Goal: Information Seeking & Learning: Learn about a topic

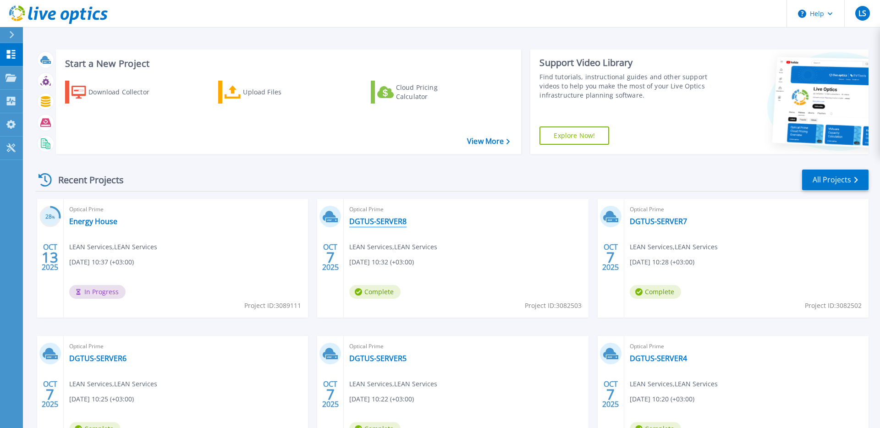
click at [384, 224] on link "DGTUS-SERVER8" at bounding box center [377, 221] width 57 height 9
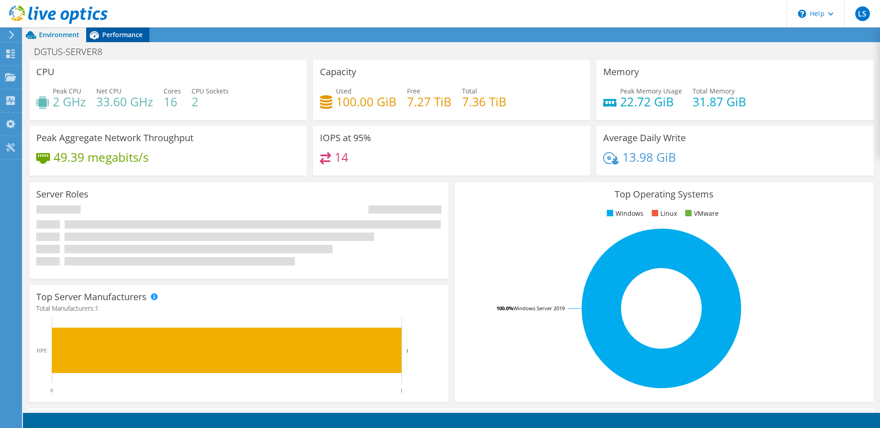
click at [139, 36] on span "Performance" at bounding box center [122, 34] width 40 height 9
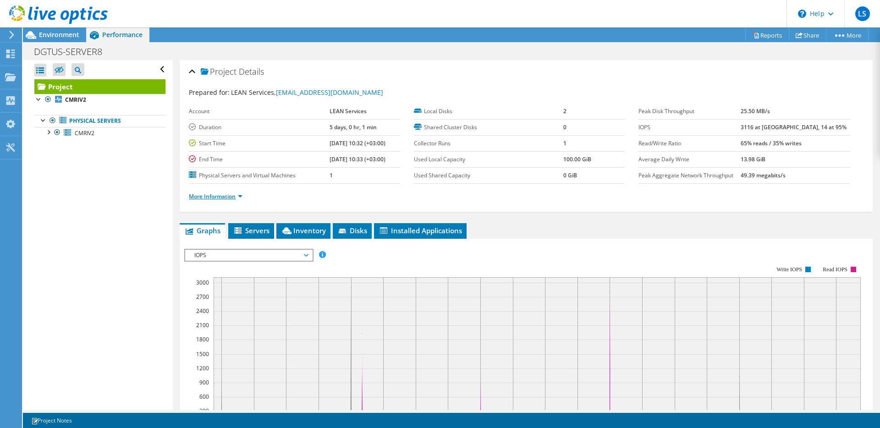
click at [235, 195] on link "More Information" at bounding box center [216, 196] width 54 height 8
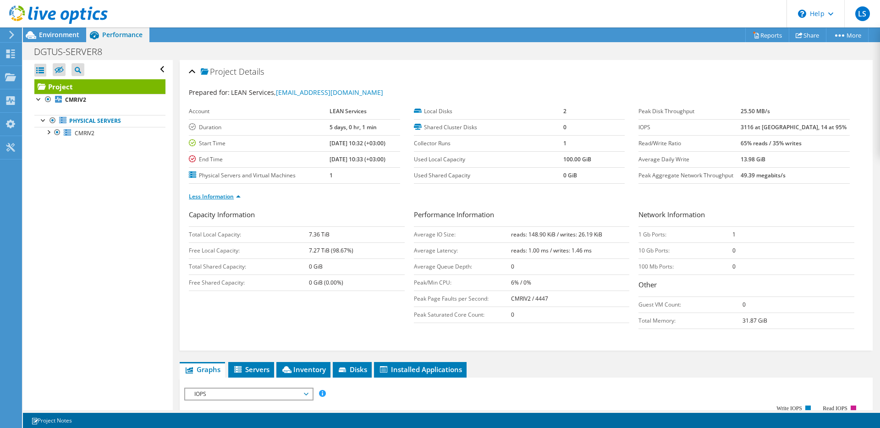
click at [235, 195] on link "Less Information" at bounding box center [215, 196] width 52 height 8
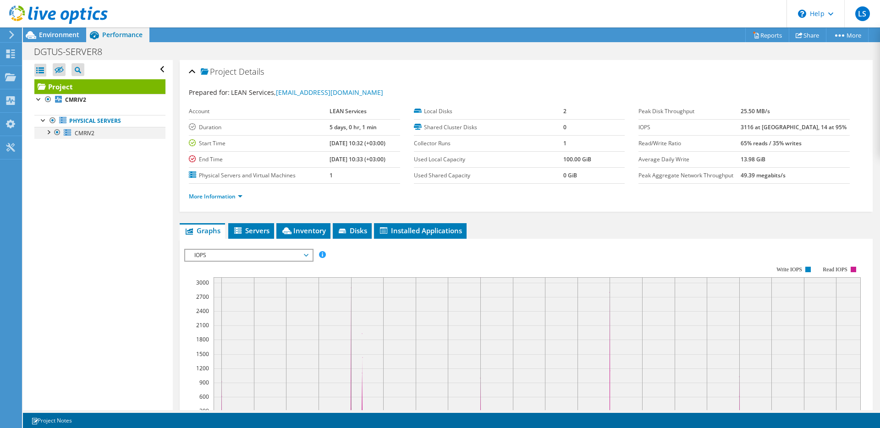
click at [49, 133] on div at bounding box center [48, 131] width 9 height 9
click at [53, 37] on span "Environment" at bounding box center [59, 34] width 40 height 9
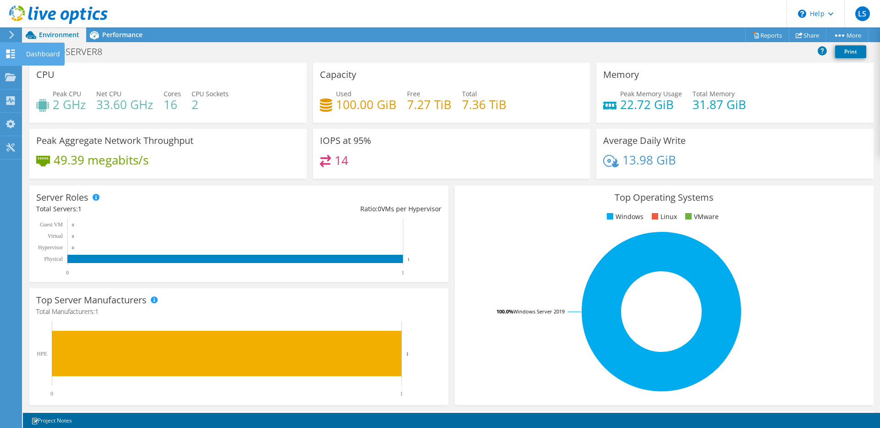
click at [10, 57] on use at bounding box center [10, 53] width 9 height 9
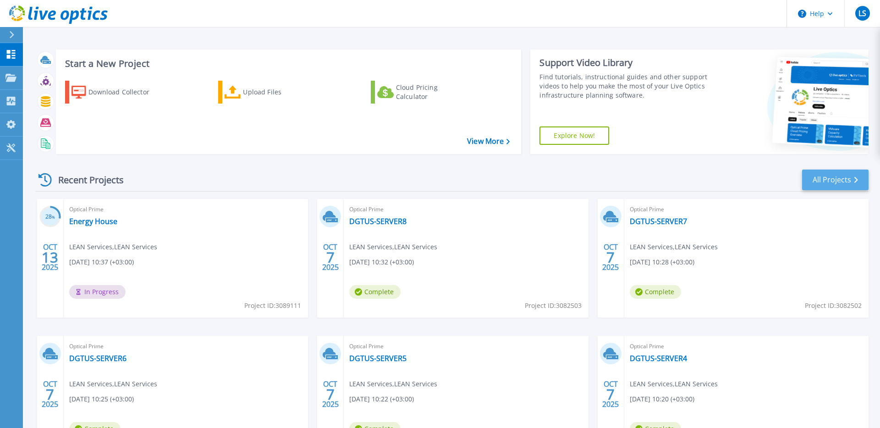
scroll to position [80, 0]
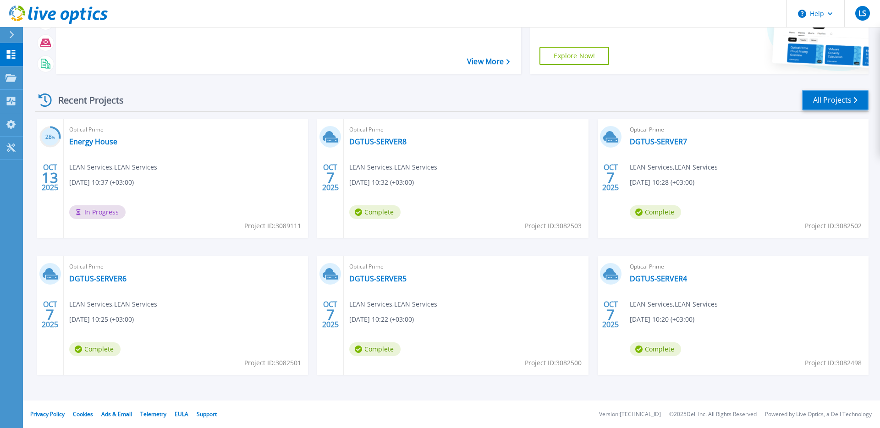
click at [841, 99] on link "All Projects" at bounding box center [835, 100] width 66 height 21
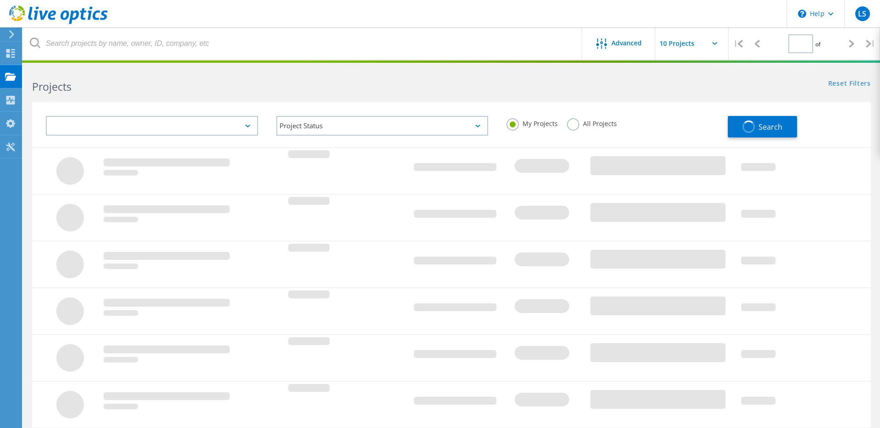
type input "1"
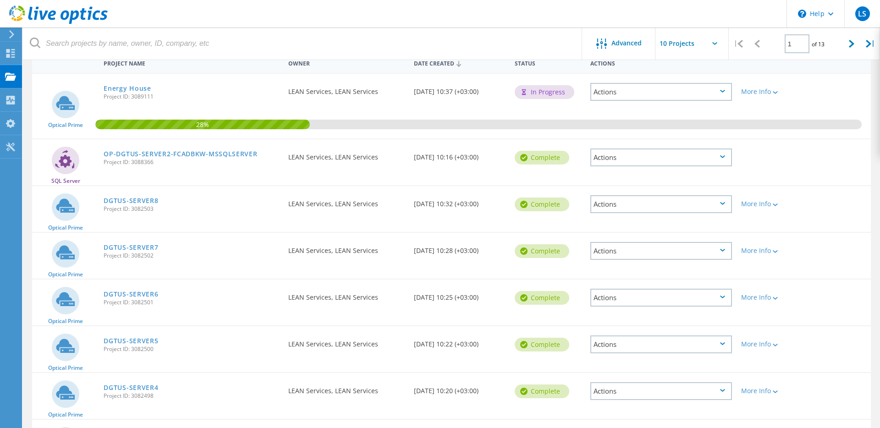
scroll to position [263, 0]
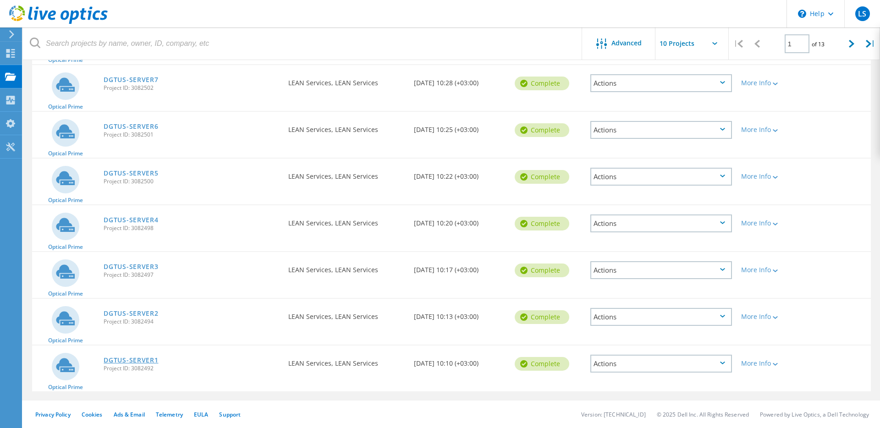
click at [122, 361] on link "DGTUS-SERVER1" at bounding box center [131, 360] width 55 height 6
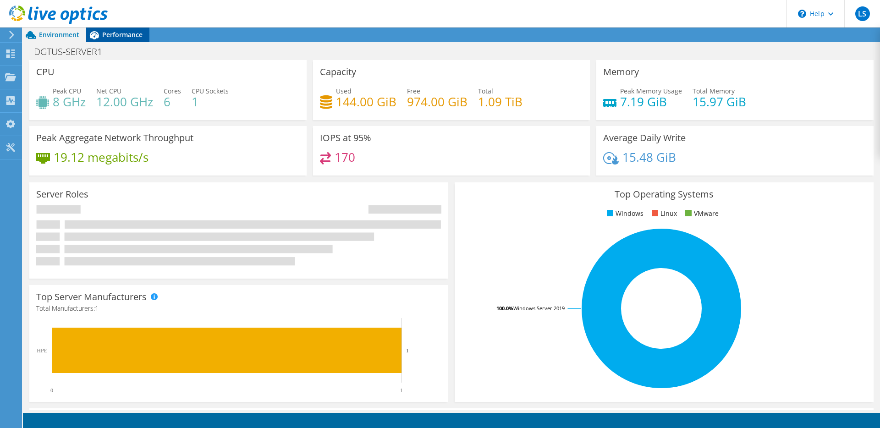
click at [103, 38] on span "Performance" at bounding box center [122, 34] width 40 height 9
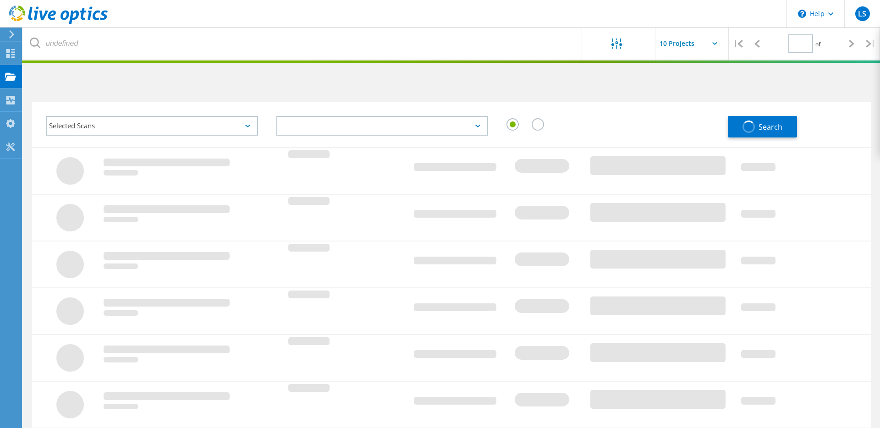
type input "1"
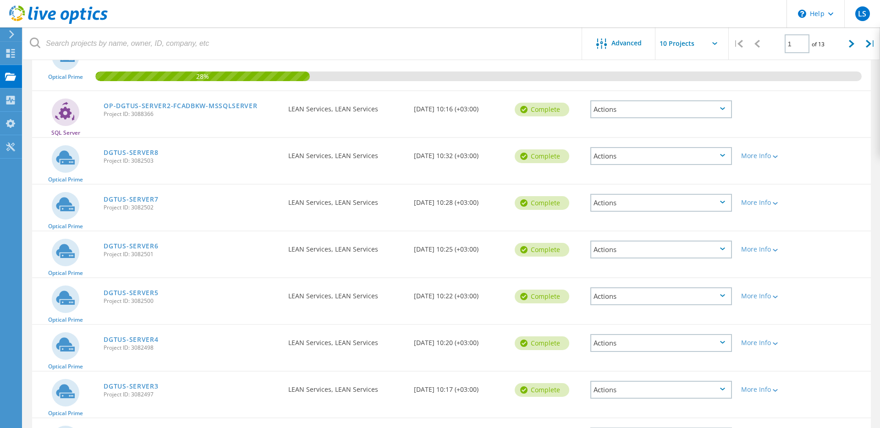
scroll to position [263, 0]
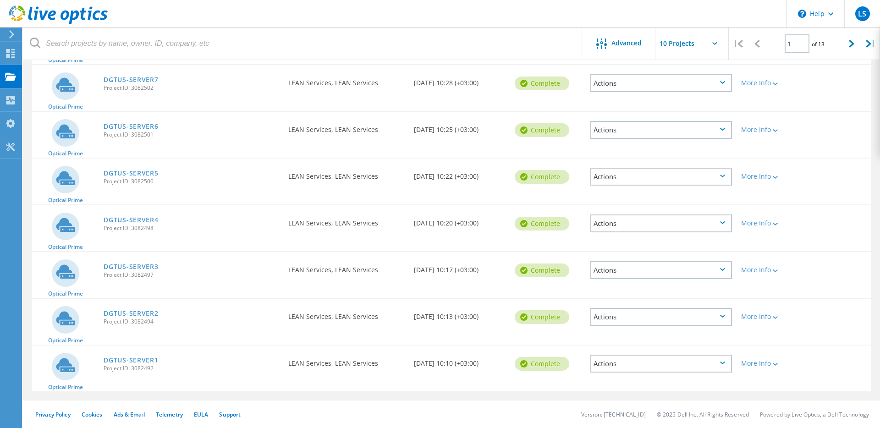
click at [146, 221] on link "DGTUS-SERVER4" at bounding box center [131, 220] width 55 height 6
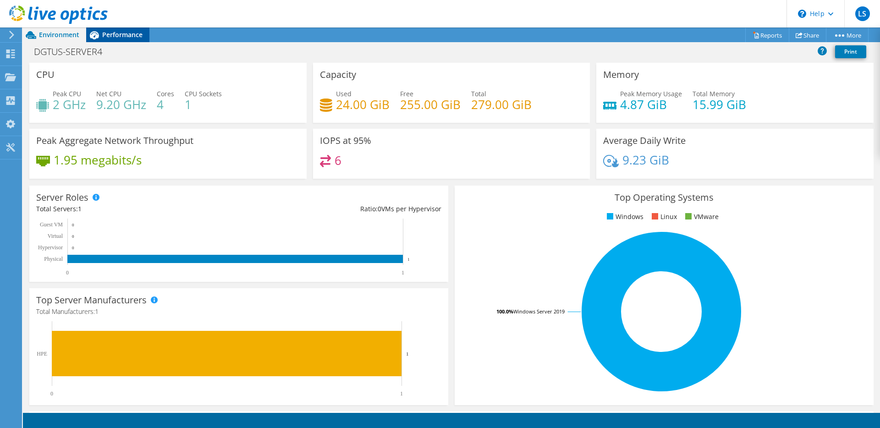
click at [131, 40] on div "Performance" at bounding box center [117, 34] width 63 height 15
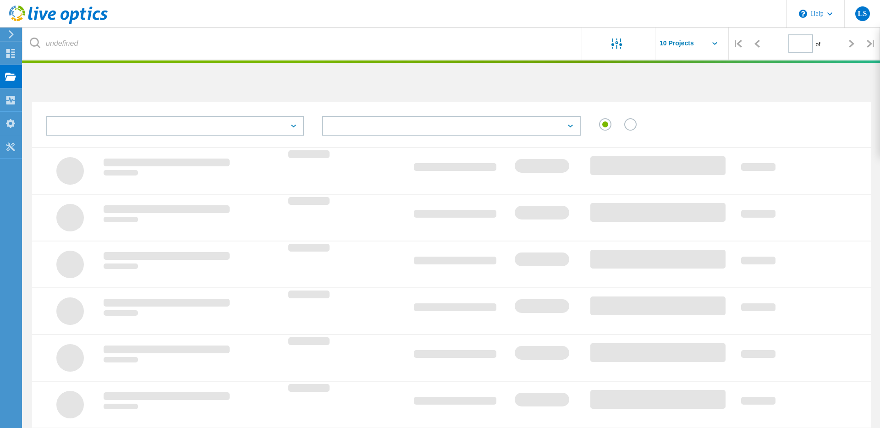
scroll to position [223, 0]
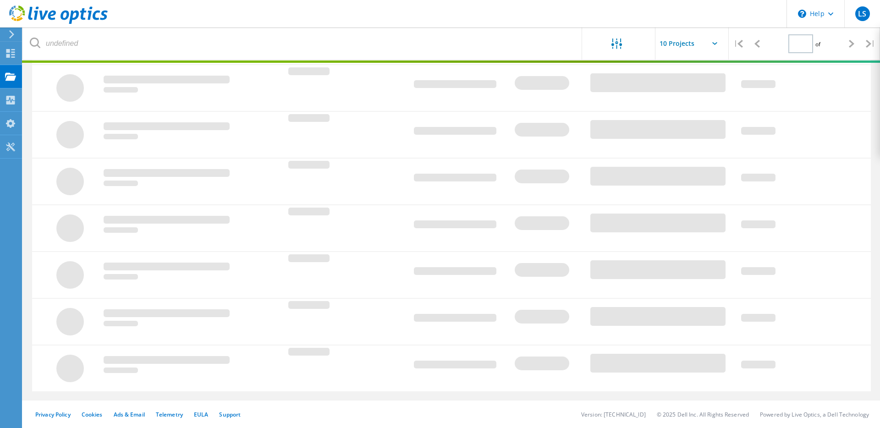
type input "1"
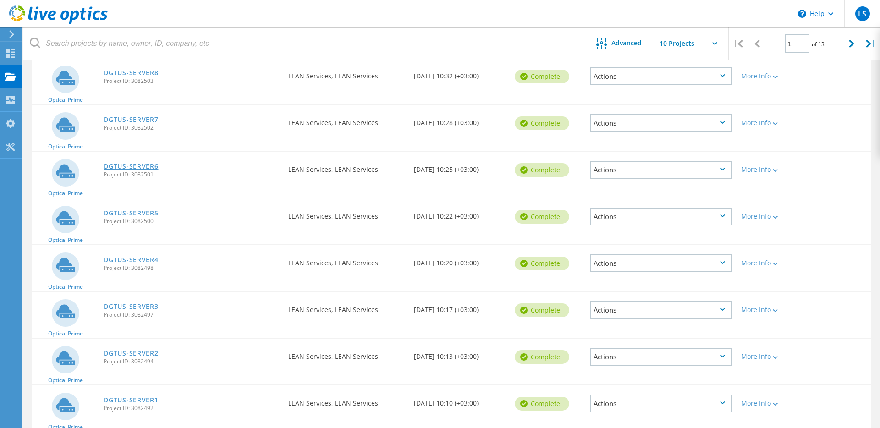
click at [150, 165] on link "DGTUS-SERVER6" at bounding box center [131, 166] width 55 height 6
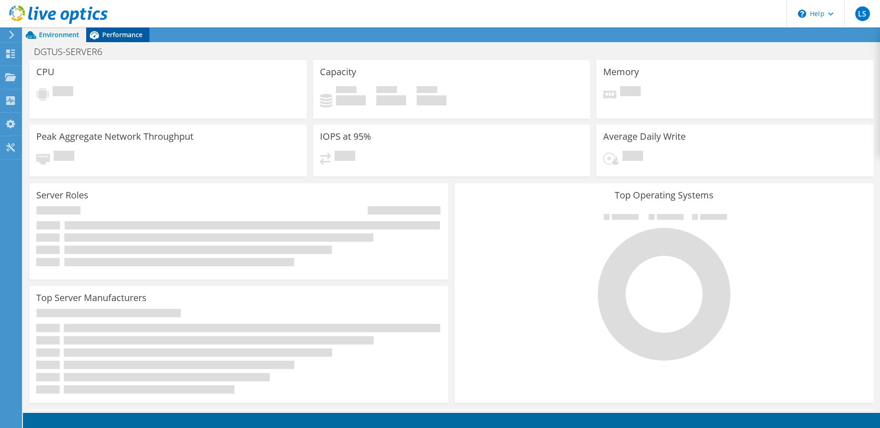
click at [111, 37] on span "Performance" at bounding box center [122, 34] width 40 height 9
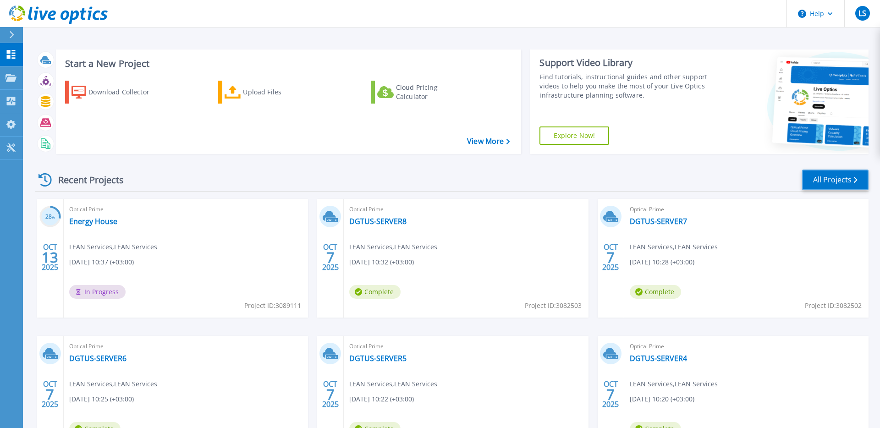
click at [838, 180] on link "All Projects" at bounding box center [835, 180] width 66 height 21
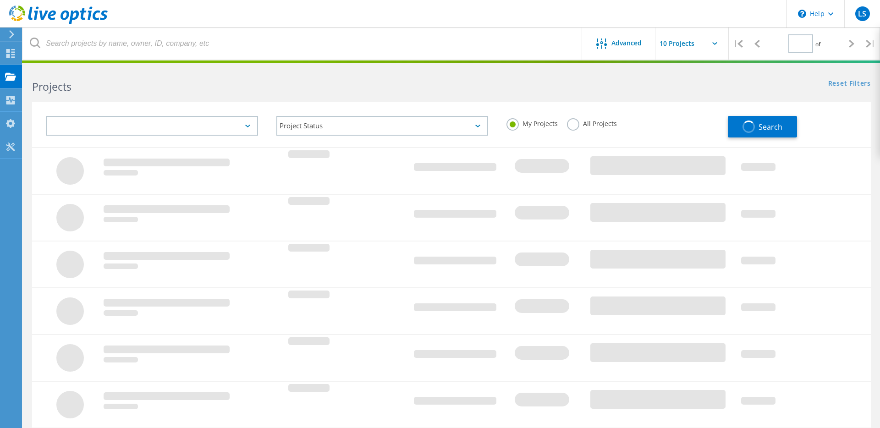
type input "1"
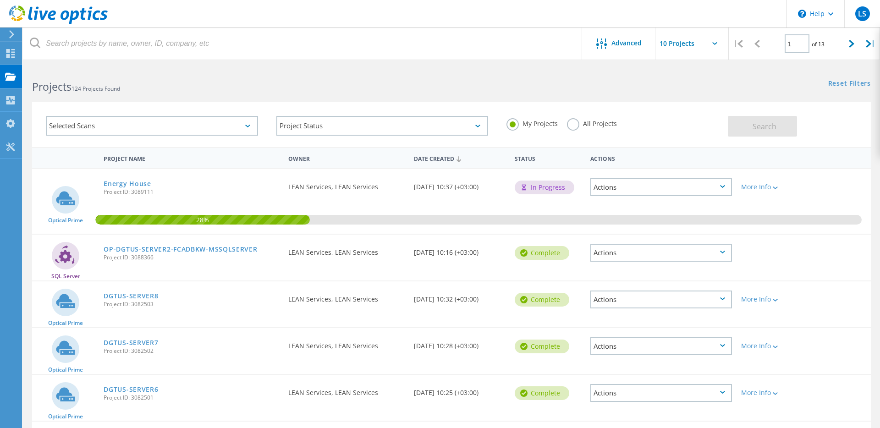
scroll to position [263, 0]
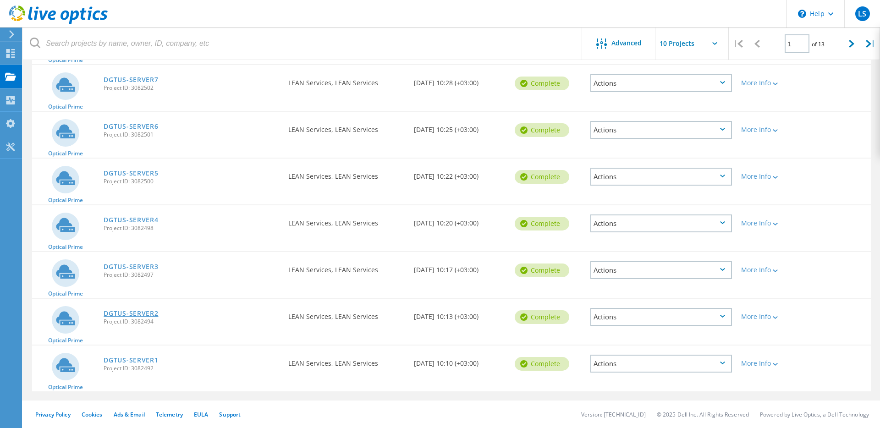
click at [156, 314] on link "DGTUS-SERVER2" at bounding box center [131, 313] width 55 height 6
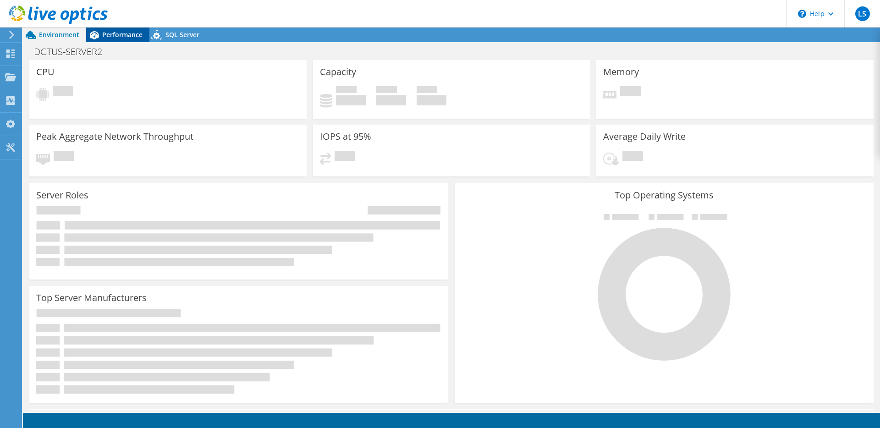
click at [123, 37] on span "Performance" at bounding box center [122, 34] width 40 height 9
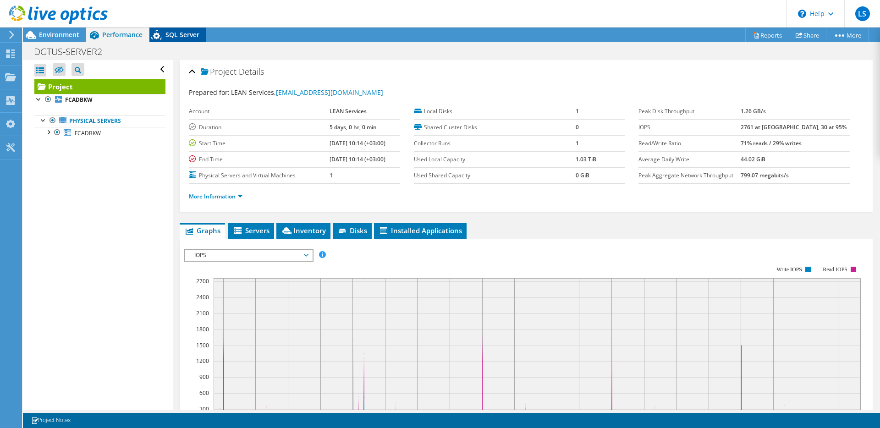
click at [163, 32] on icon at bounding box center [157, 36] width 16 height 19
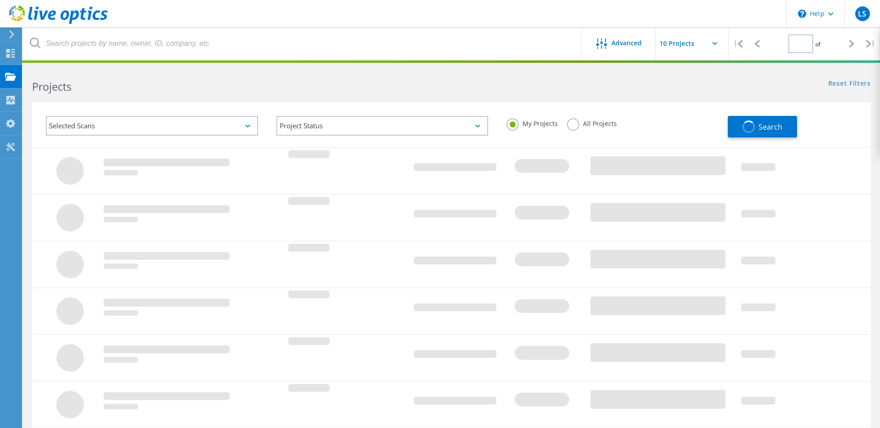
type input "1"
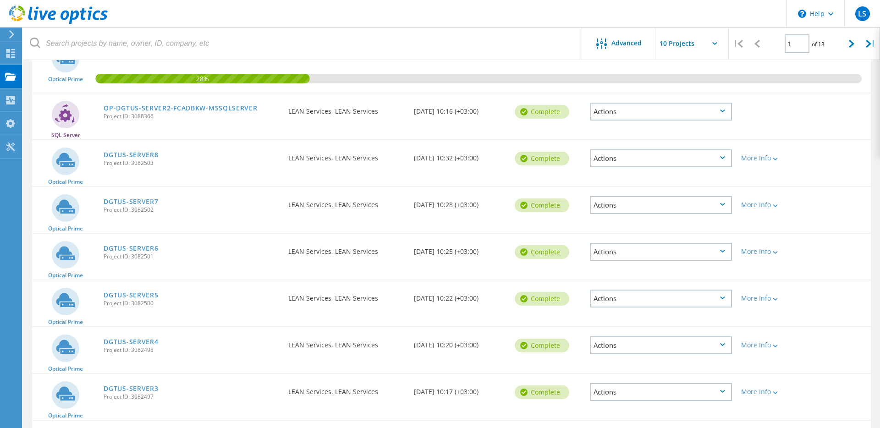
scroll to position [263, 0]
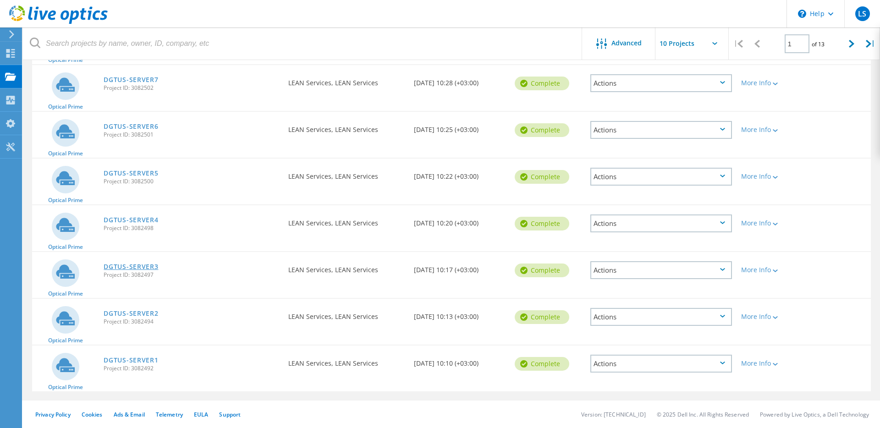
click at [152, 267] on link "DGTUS-SERVER3" at bounding box center [131, 266] width 55 height 6
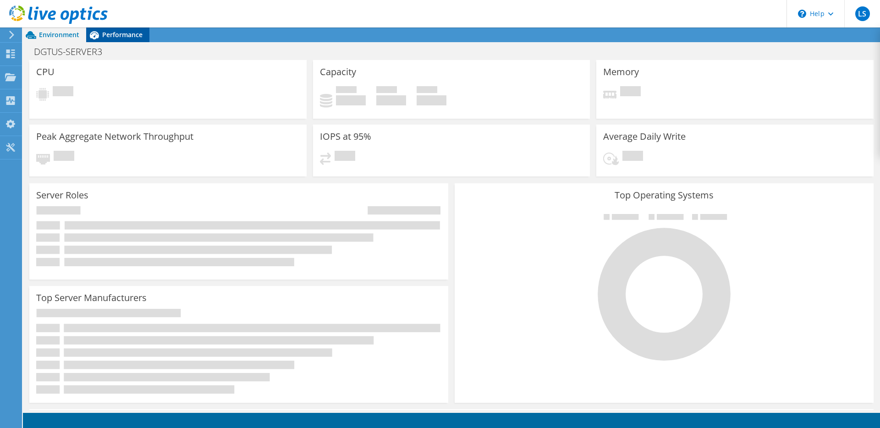
click at [114, 40] on div "Performance" at bounding box center [117, 34] width 63 height 15
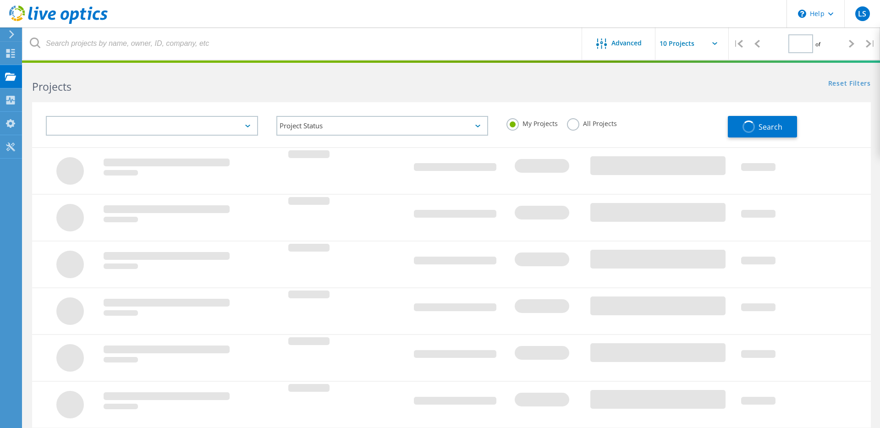
type input "1"
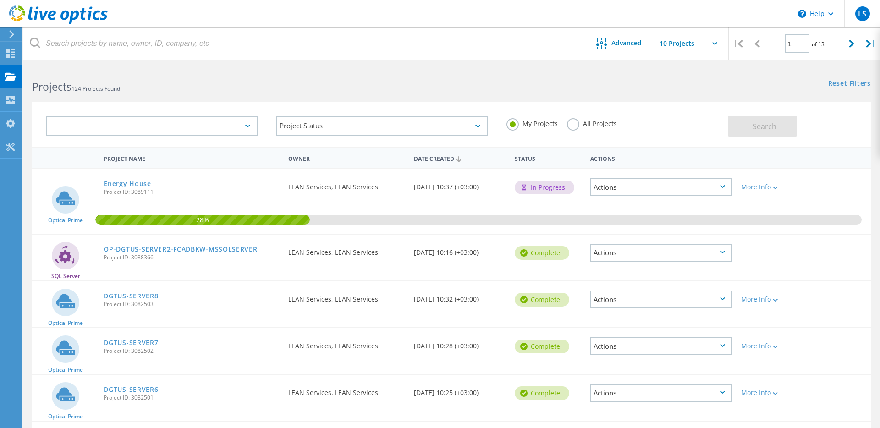
click at [141, 345] on link "DGTUS-SERVER7" at bounding box center [131, 342] width 55 height 6
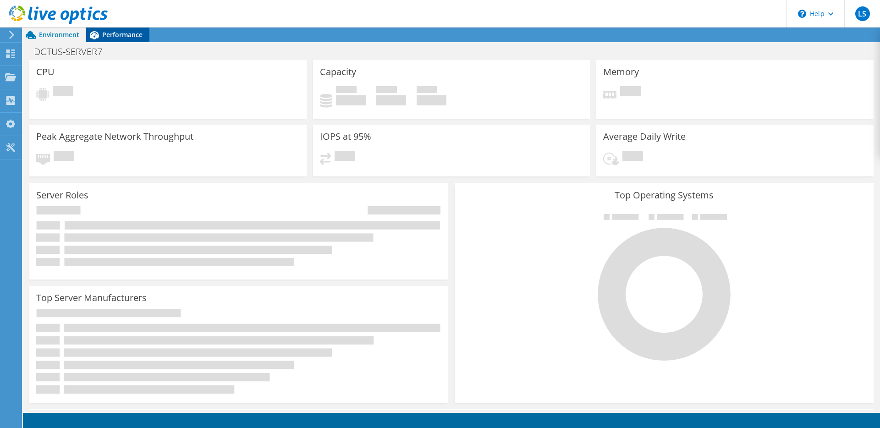
click at [119, 38] on span "Performance" at bounding box center [122, 34] width 40 height 9
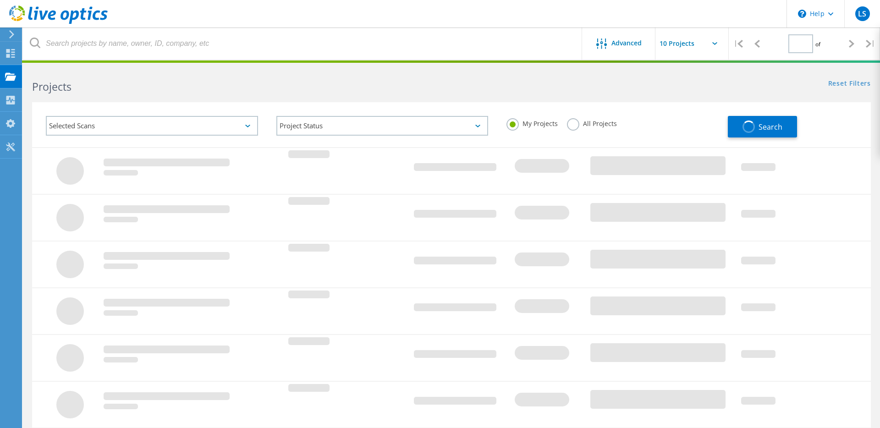
type input "1"
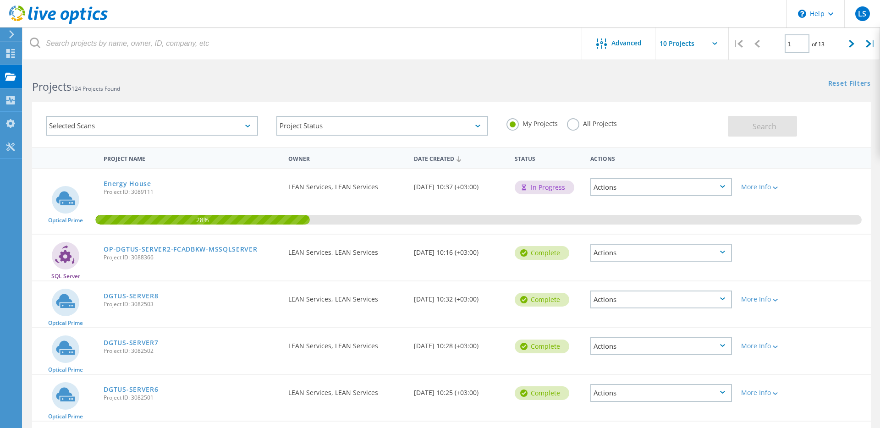
click at [147, 296] on link "DGTUS-SERVER8" at bounding box center [131, 296] width 55 height 6
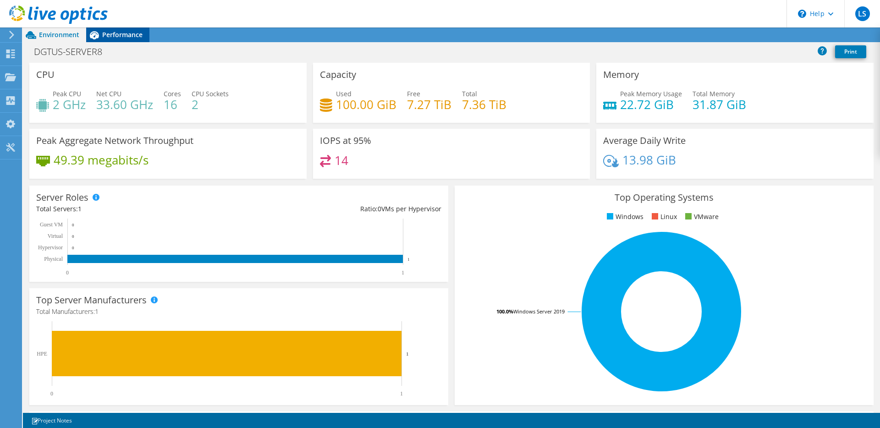
click at [110, 29] on div "Performance" at bounding box center [117, 34] width 63 height 15
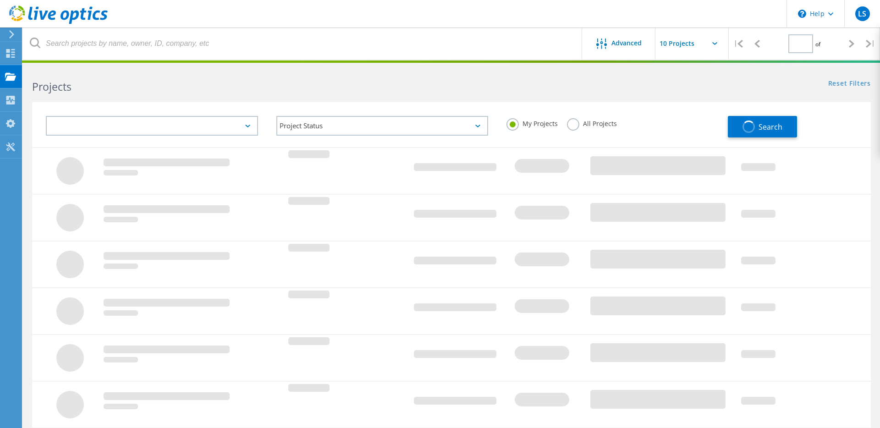
type input "1"
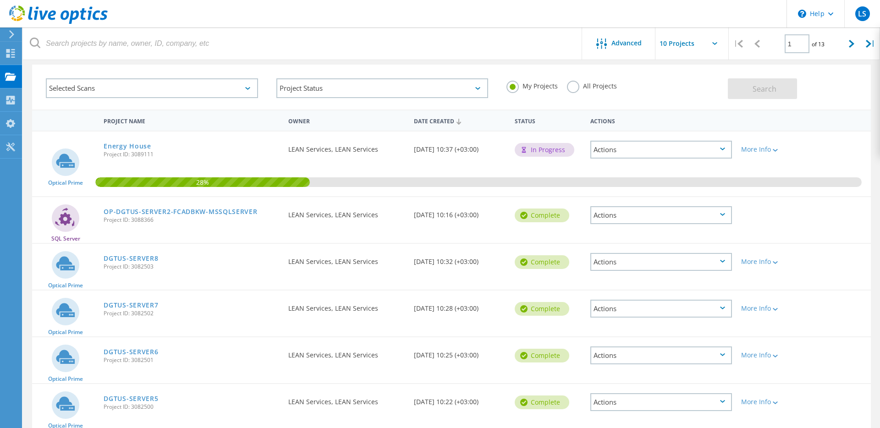
scroll to position [38, 0]
click at [141, 398] on link "DGTUS-SERVER5" at bounding box center [131, 397] width 55 height 6
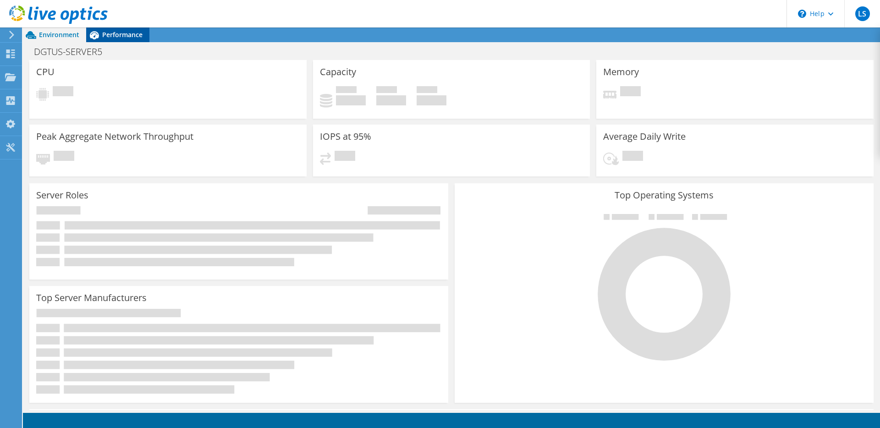
click at [115, 36] on span "Performance" at bounding box center [122, 34] width 40 height 9
